Goal: Task Accomplishment & Management: Manage account settings

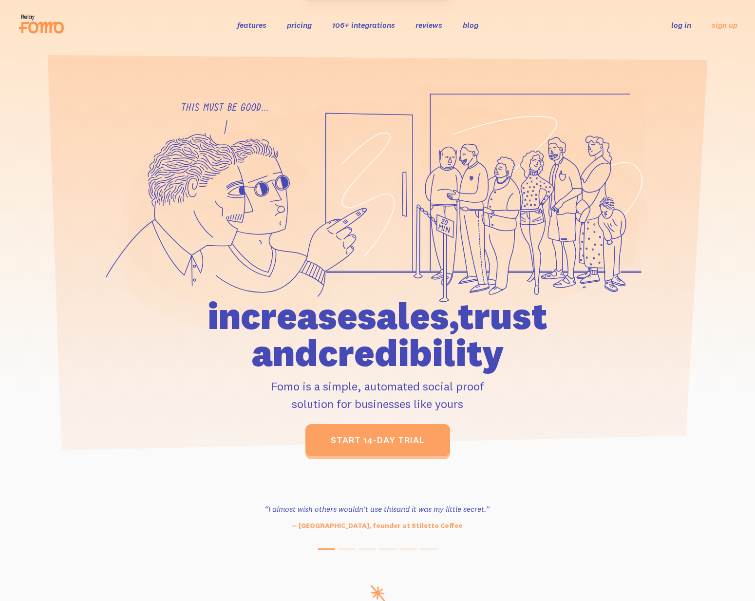
click at [685, 21] on link "log in" at bounding box center [681, 25] width 20 height 10
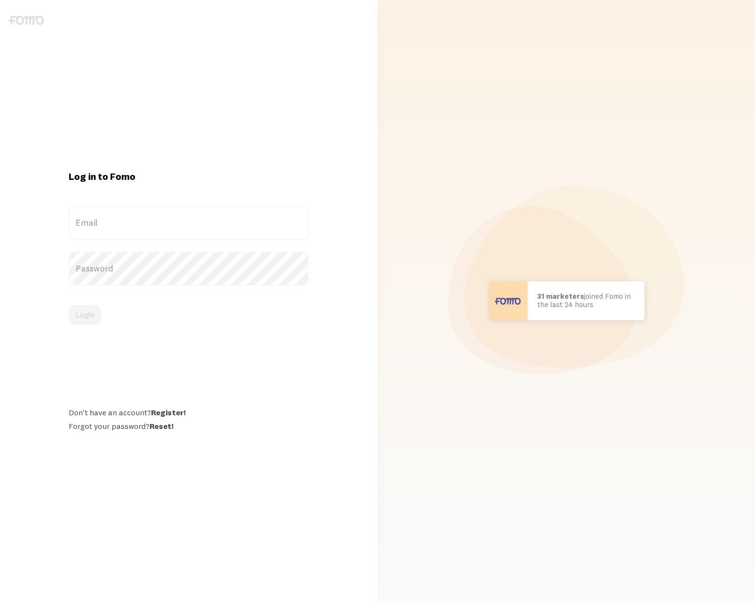
click at [193, 222] on label "Email" at bounding box center [189, 223] width 240 height 34
click at [193, 222] on input "Email" at bounding box center [189, 223] width 240 height 34
click at [102, 235] on div "Email" at bounding box center [189, 223] width 240 height 34
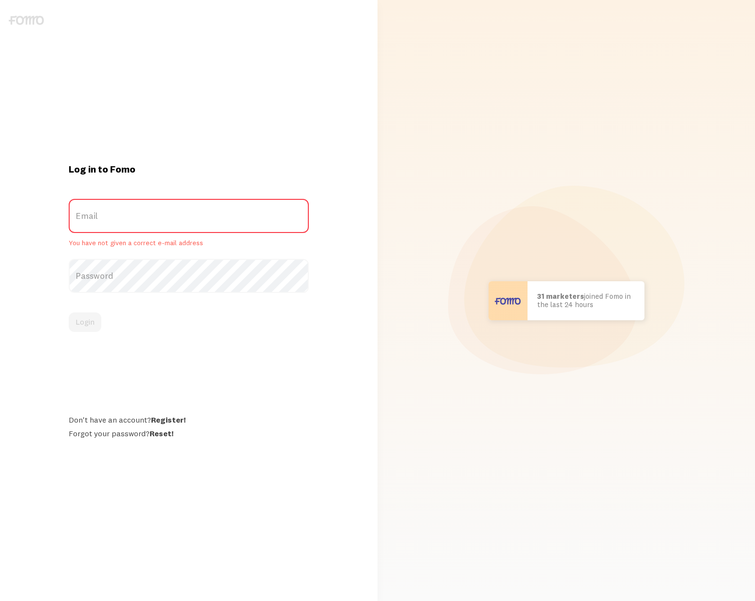
click at [151, 214] on label "Email" at bounding box center [189, 216] width 240 height 34
click at [151, 214] on input "Email" at bounding box center [189, 216] width 240 height 34
click at [151, 214] on label "Email" at bounding box center [189, 216] width 240 height 34
click at [151, 214] on input "Email" at bounding box center [189, 216] width 240 height 34
click at [91, 209] on label "Email" at bounding box center [189, 216] width 240 height 34
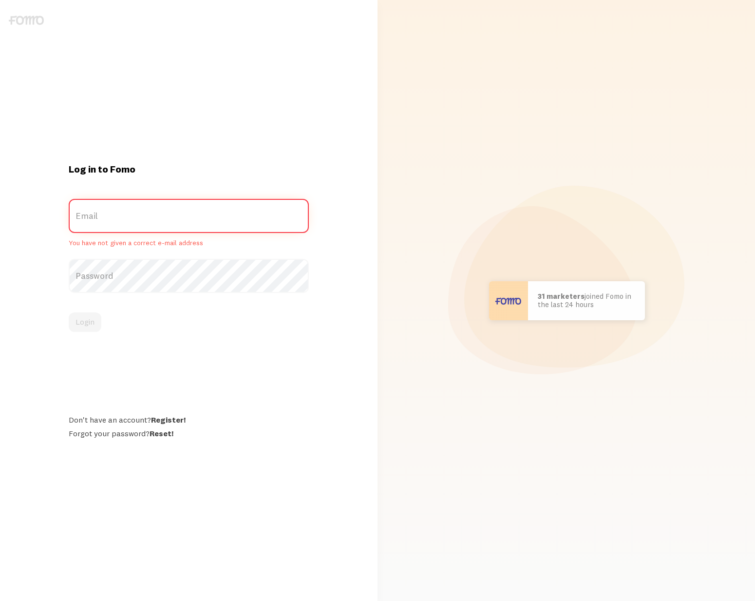
click at [91, 209] on input "Email" at bounding box center [189, 216] width 240 height 34
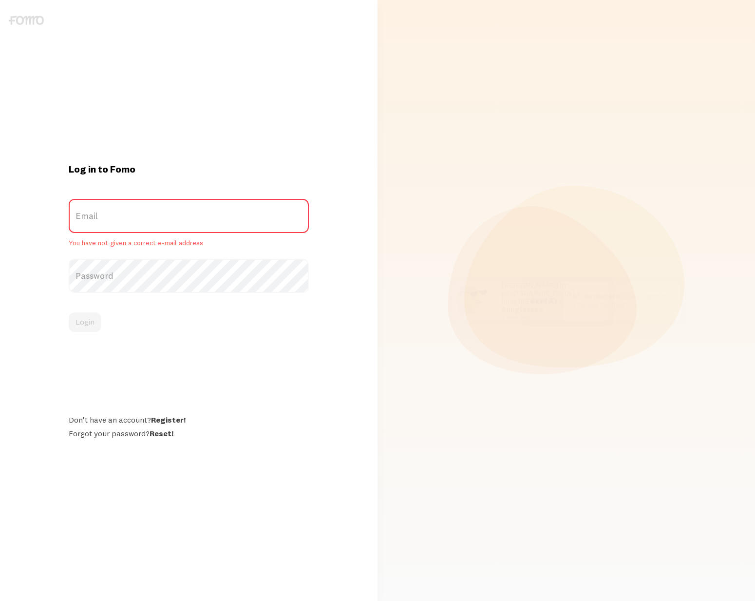
click at [126, 223] on label "Email" at bounding box center [189, 216] width 240 height 34
click at [126, 223] on input "Email" at bounding box center [189, 216] width 240 height 34
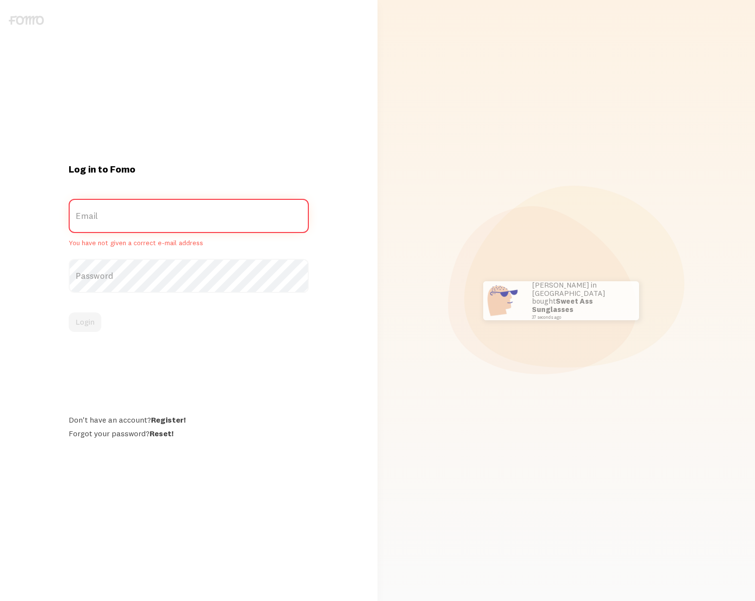
type input "f"
